Goal: Go to known website: Go to known website

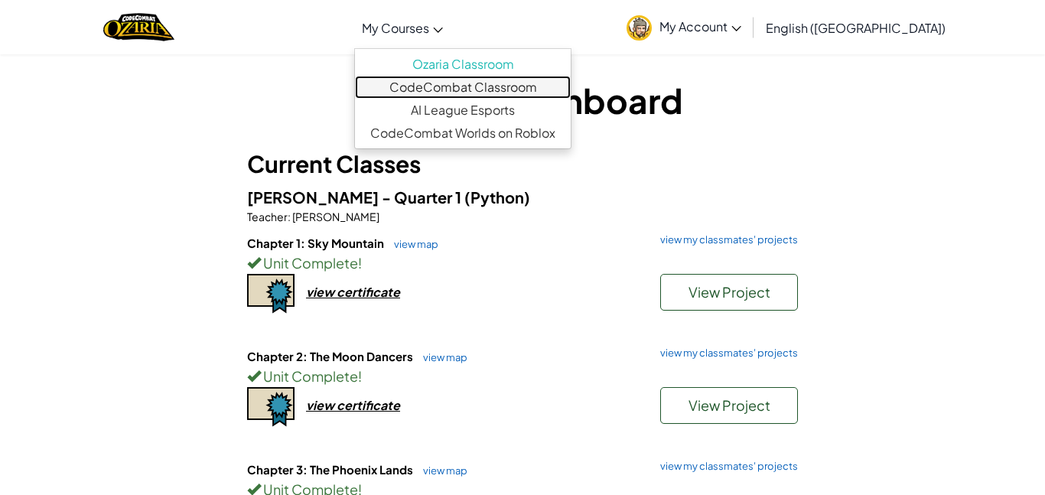
click at [485, 86] on link "CodeCombat Classroom" at bounding box center [463, 87] width 216 height 23
